Goal: Task Accomplishment & Management: Manage account settings

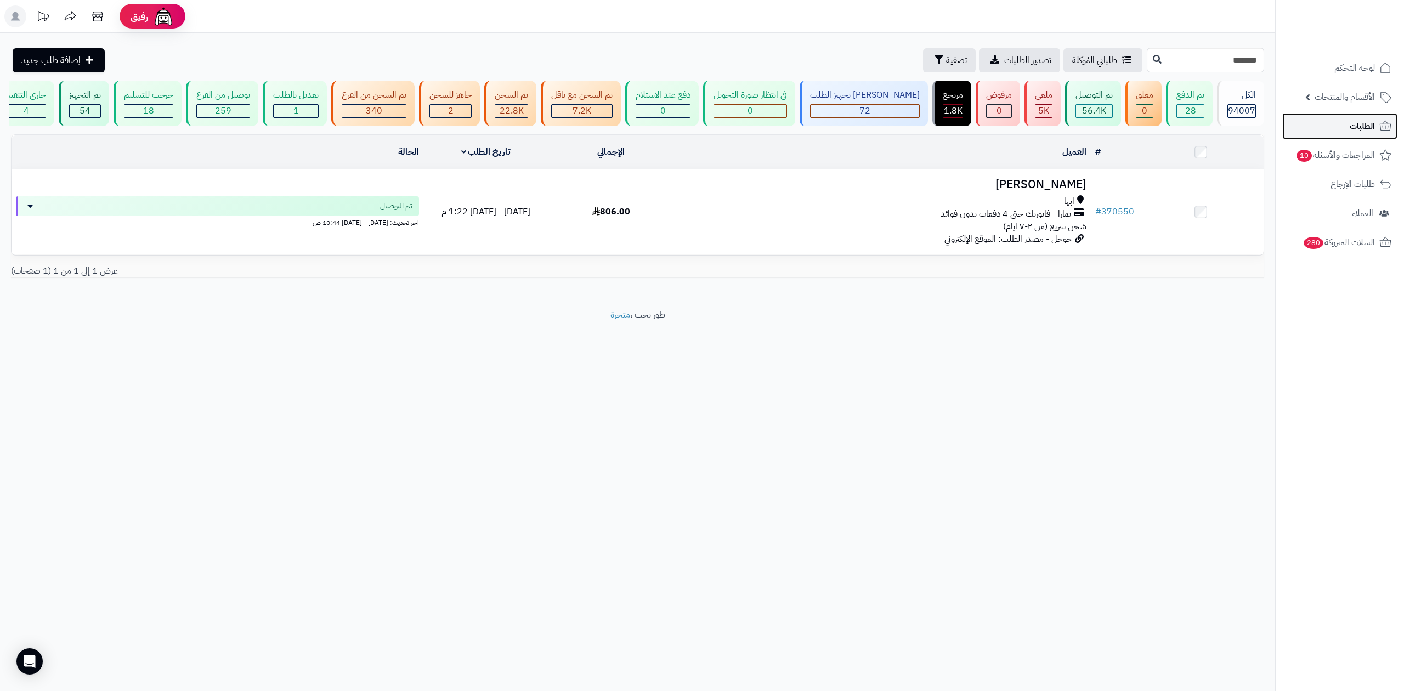
click at [1349, 124] on span "الطلبات" at bounding box center [1361, 125] width 25 height 15
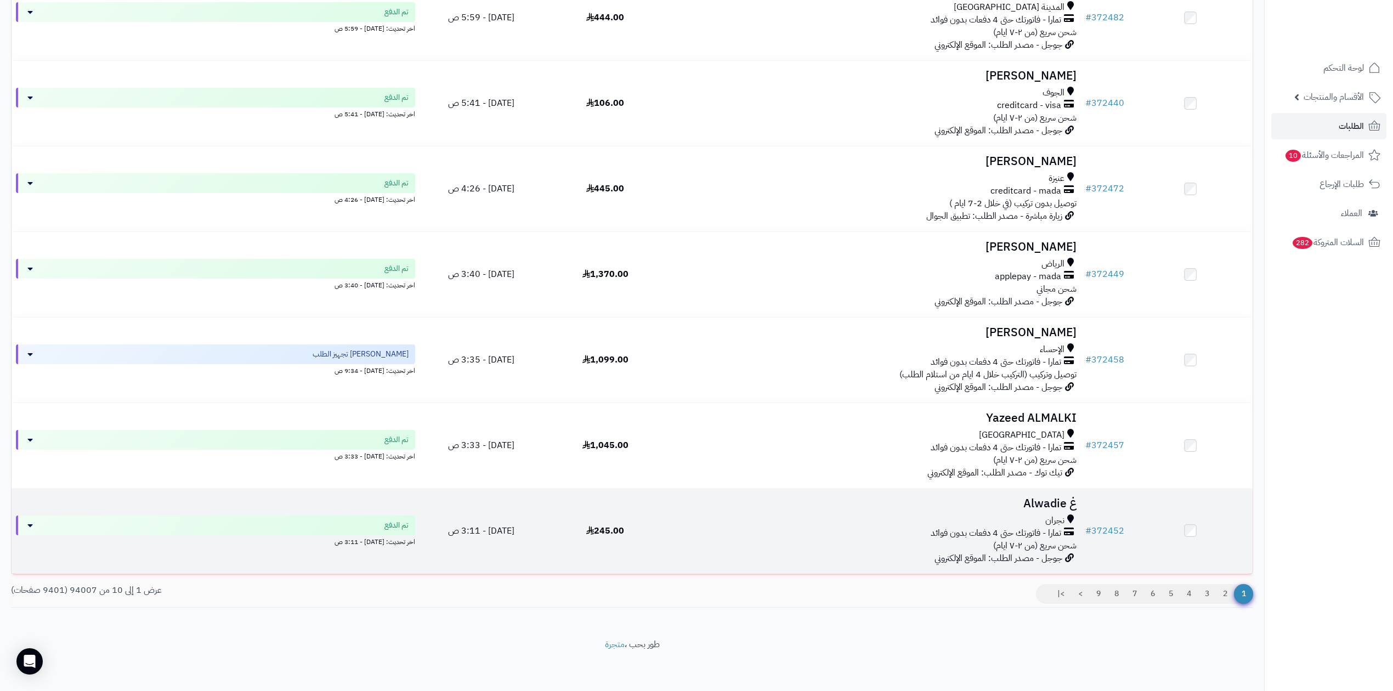
scroll to position [455, 0]
